Goal: Information Seeking & Learning: Learn about a topic

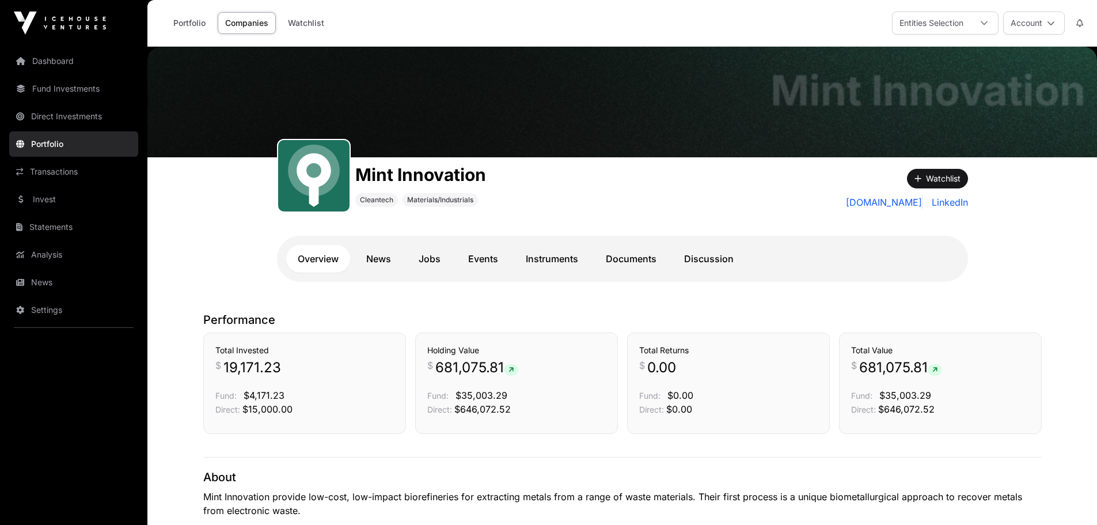
scroll to position [815, 0]
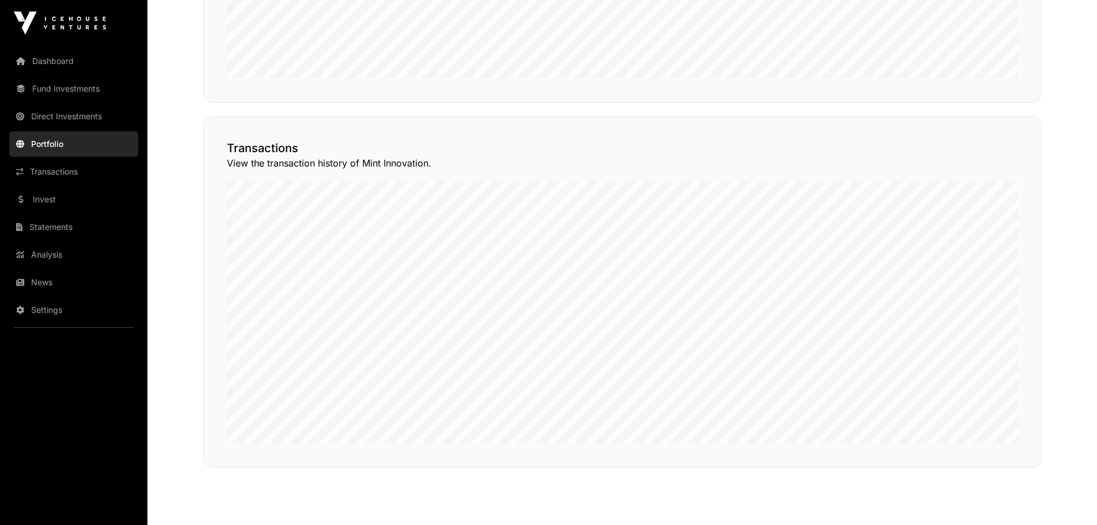
click at [60, 89] on link "Fund Investments" at bounding box center [73, 88] width 129 height 25
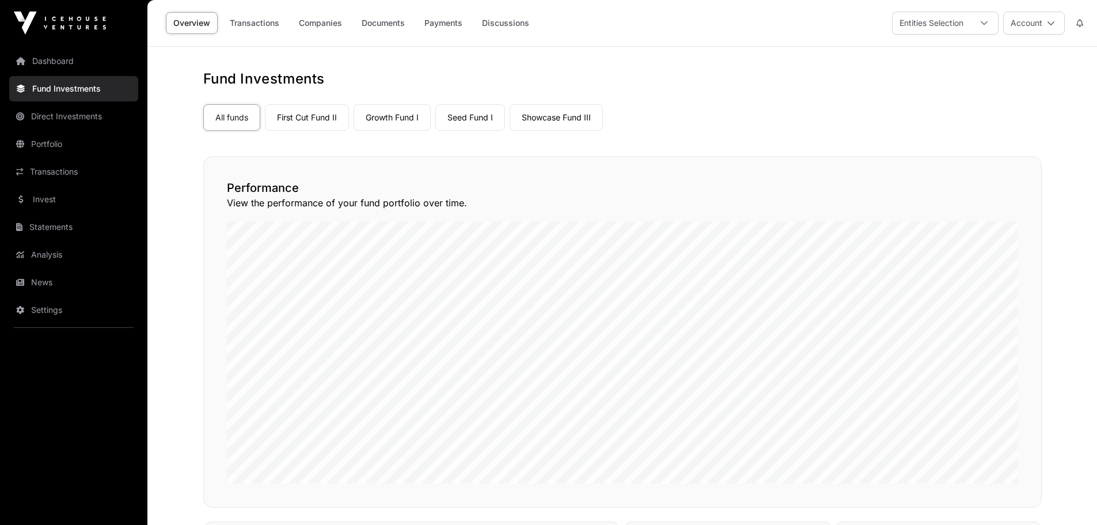
click at [299, 119] on link "First Cut Fund II" at bounding box center [307, 117] width 84 height 26
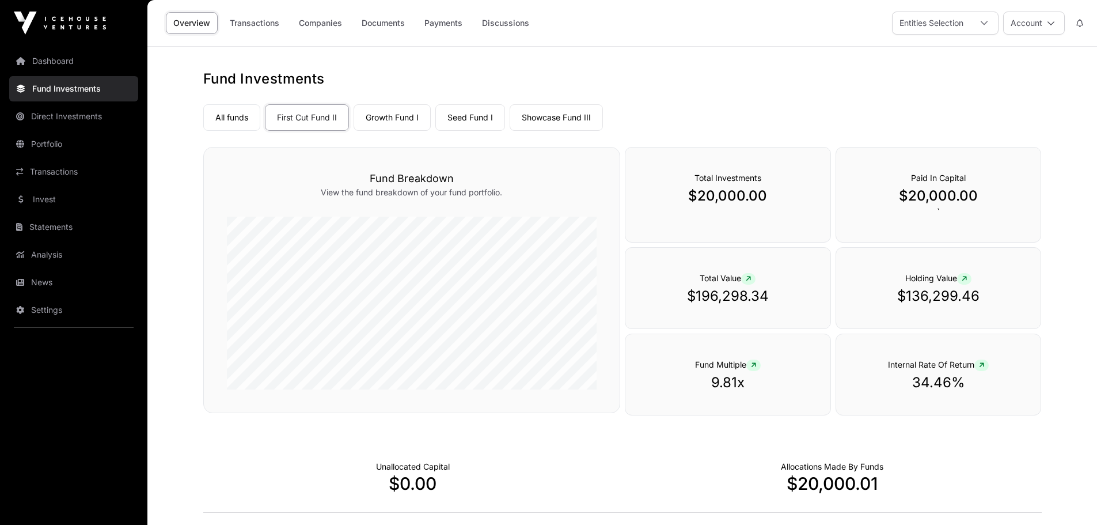
click at [393, 119] on link "Growth Fund I" at bounding box center [392, 117] width 77 height 26
click at [477, 116] on link "Seed Fund I" at bounding box center [470, 117] width 70 height 26
click at [547, 117] on link "Showcase Fund III" at bounding box center [556, 117] width 93 height 26
